Goal: Information Seeking & Learning: Check status

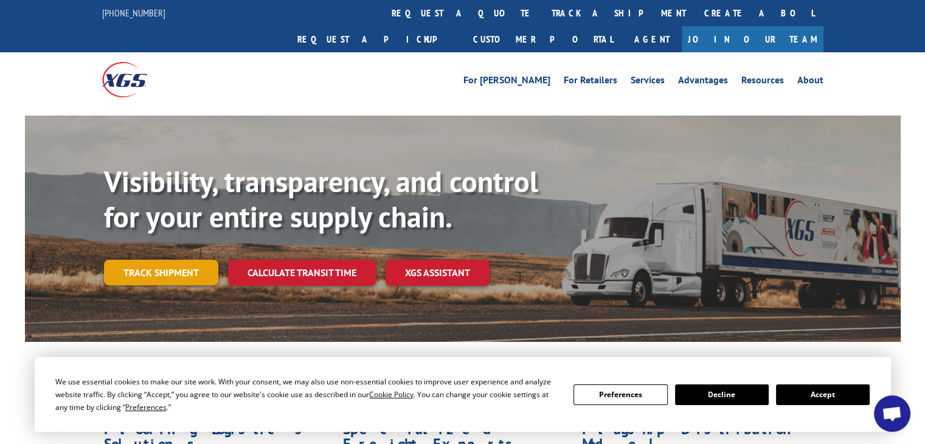
click at [142, 260] on link "Track shipment" at bounding box center [161, 273] width 114 height 26
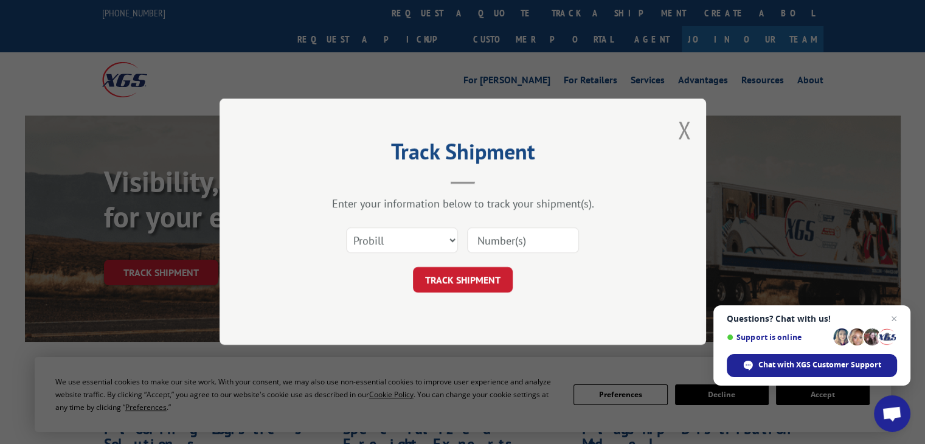
click at [490, 231] on input at bounding box center [523, 241] width 112 height 26
paste input "17691600"
type input "17691600"
click at [496, 283] on button "TRACK SHIPMENT" at bounding box center [463, 281] width 100 height 26
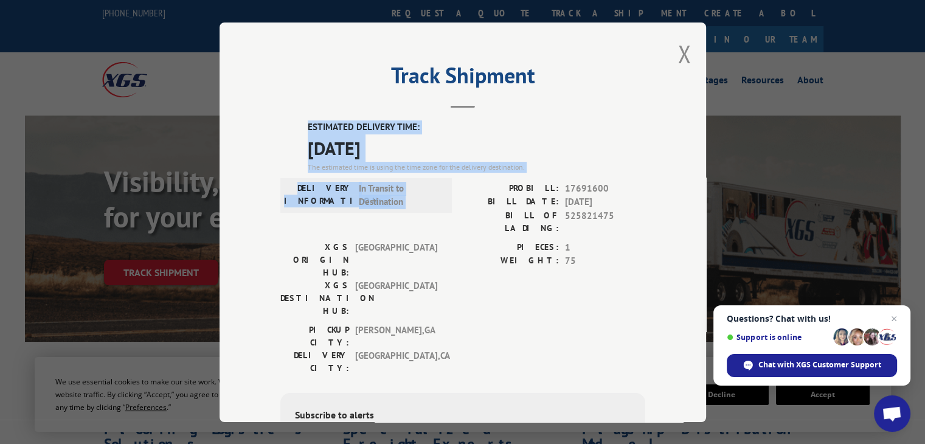
drag, startPoint x: 295, startPoint y: 125, endPoint x: 477, endPoint y: 188, distance: 192.9
click at [477, 188] on div "ESTIMATED DELIVERY TIME: [DATE] The estimated time is using the time zone for t…" at bounding box center [462, 338] width 365 height 437
click at [477, 188] on label "PROBILL:" at bounding box center [511, 188] width 96 height 14
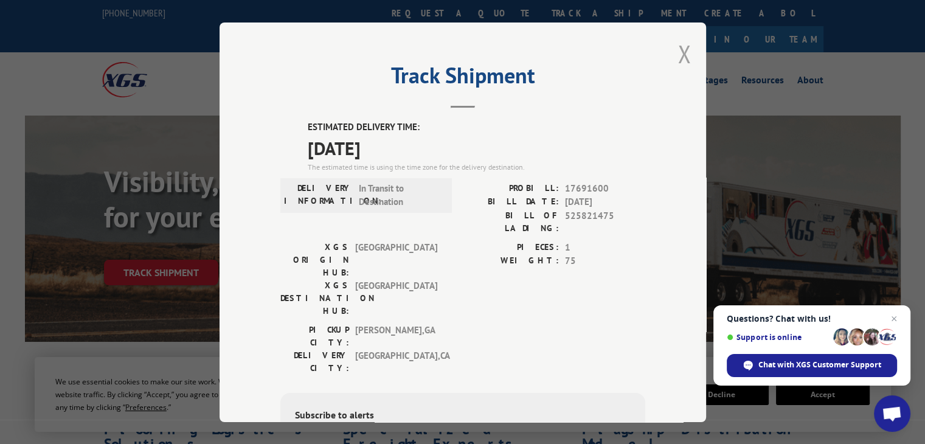
click at [680, 60] on button "Close modal" at bounding box center [684, 54] width 13 height 32
